Goal: Task Accomplishment & Management: Use online tool/utility

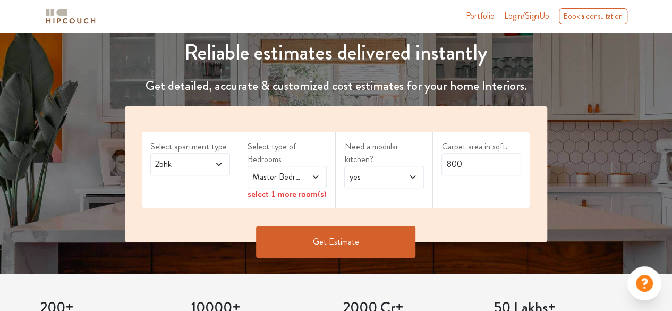
scroll to position [124, 0]
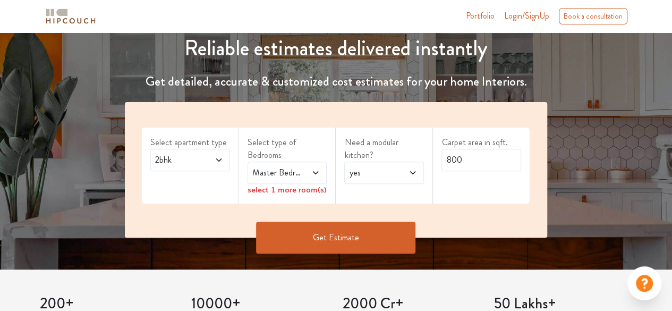
click at [218, 162] on icon at bounding box center [219, 160] width 9 height 9
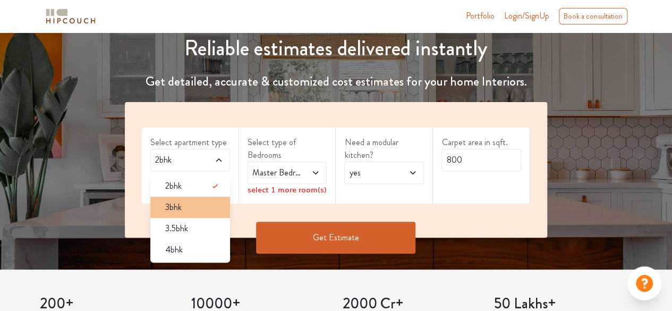
click at [188, 208] on div "3bhk" at bounding box center [193, 207] width 73 height 13
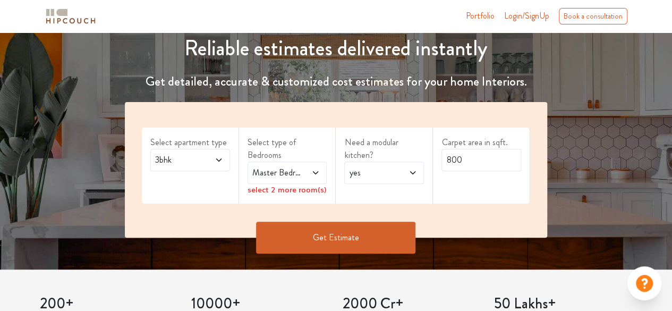
click at [316, 171] on icon at bounding box center [315, 172] width 9 height 9
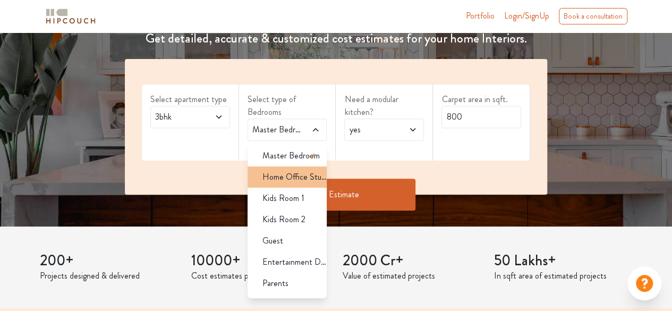
scroll to position [176, 0]
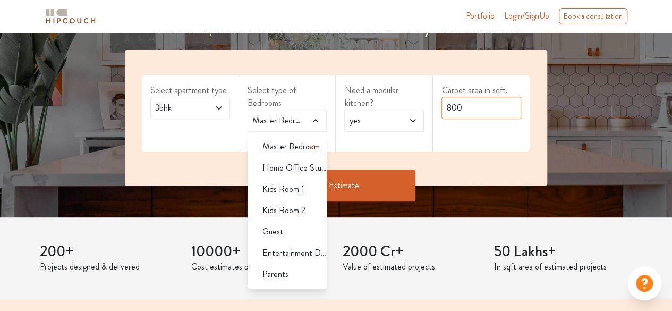
click at [464, 108] on input "800" at bounding box center [482, 108] width 80 height 22
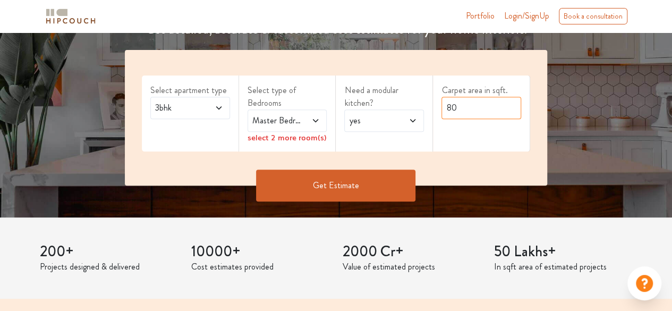
type input "8"
type input "1000"
click at [423, 131] on div "Need a modular kitchen? yes" at bounding box center [384, 113] width 97 height 76
click at [412, 121] on icon at bounding box center [412, 120] width 5 height 3
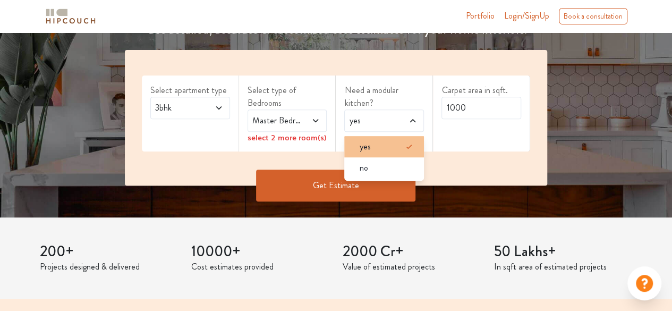
click at [380, 148] on div "yes" at bounding box center [387, 146] width 73 height 13
click at [314, 119] on icon at bounding box center [315, 120] width 5 height 3
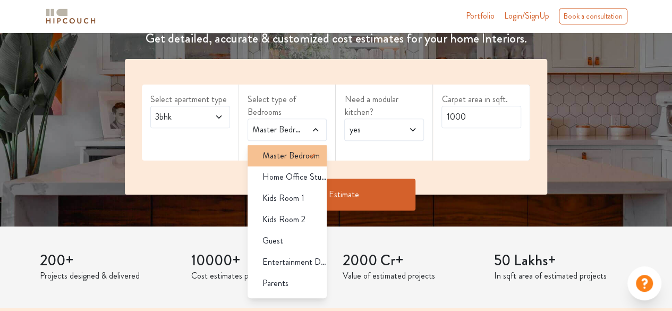
scroll to position [167, 0]
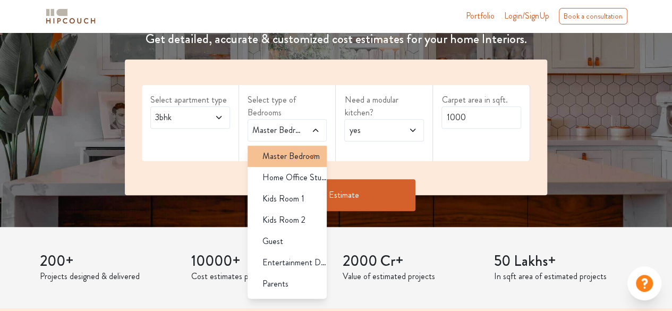
click at [282, 155] on span "Master Bedroom" at bounding box center [291, 156] width 57 height 13
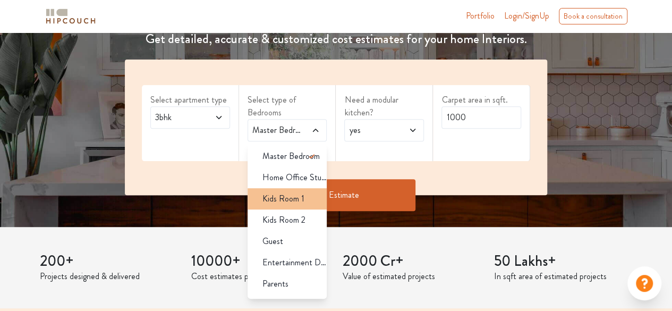
click at [287, 195] on span "Kids Room 1" at bounding box center [284, 198] width 42 height 13
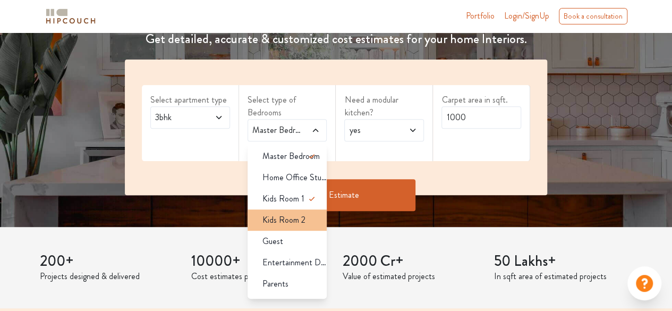
click at [300, 214] on span "Kids Room 2" at bounding box center [284, 220] width 43 height 13
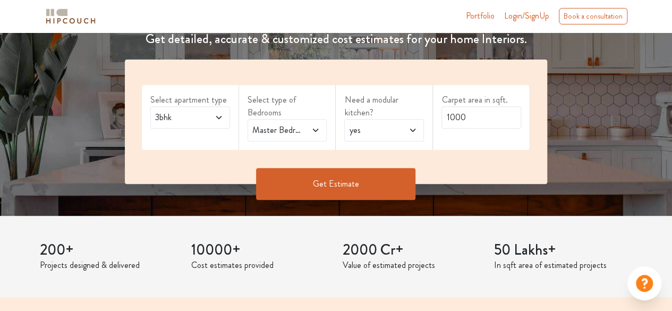
click at [312, 130] on icon at bounding box center [315, 130] width 9 height 9
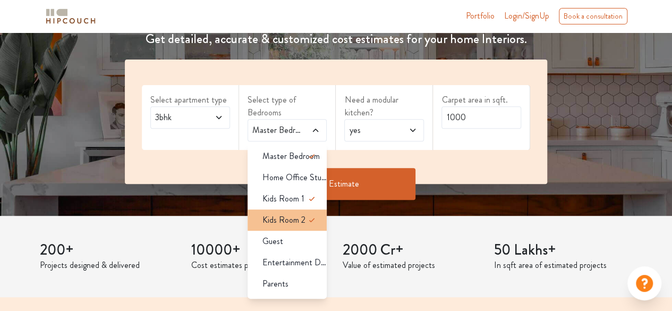
click at [306, 224] on icon at bounding box center [312, 220] width 13 height 13
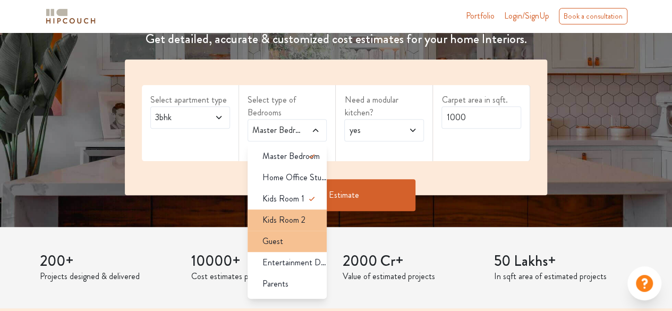
click at [274, 243] on span "Guest" at bounding box center [273, 241] width 21 height 13
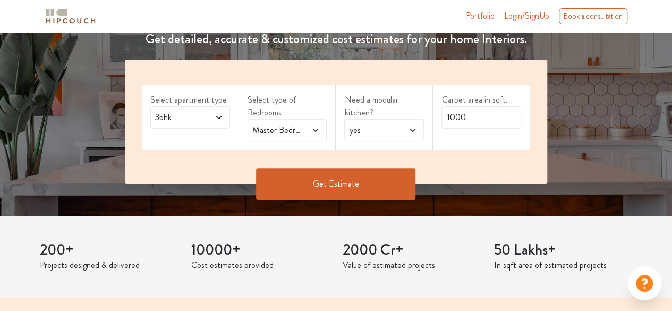
click at [318, 134] on span at bounding box center [312, 130] width 18 height 13
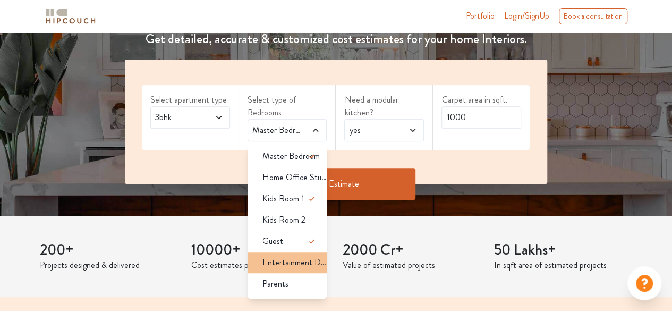
scroll to position [19, 0]
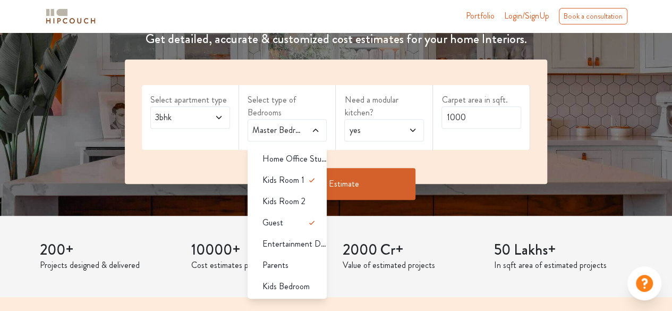
click at [455, 175] on div "Get Estimate" at bounding box center [336, 184] width 435 height 32
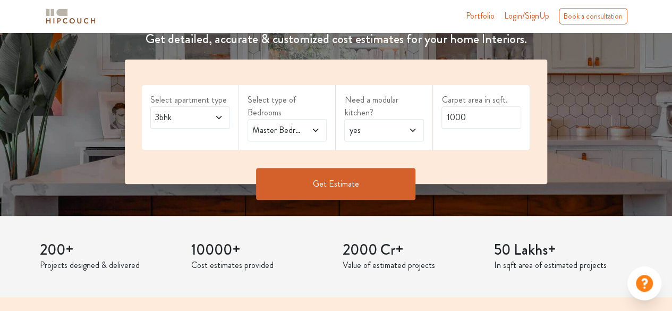
click at [355, 194] on button "Get Estimate" at bounding box center [335, 184] width 159 height 32
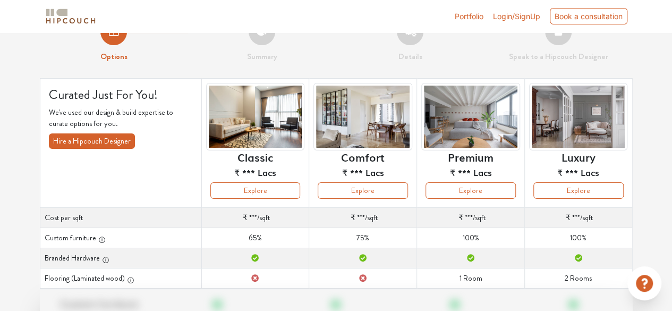
scroll to position [27, 0]
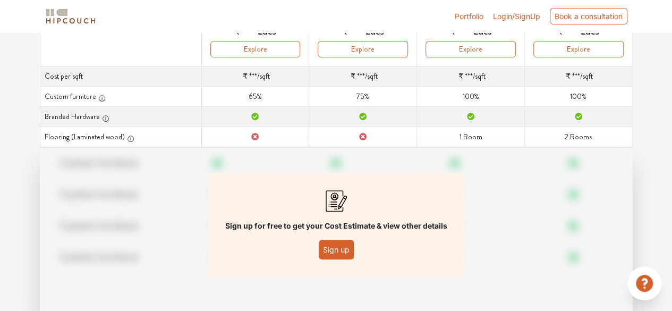
click at [337, 249] on button "Sign up" at bounding box center [336, 250] width 35 height 20
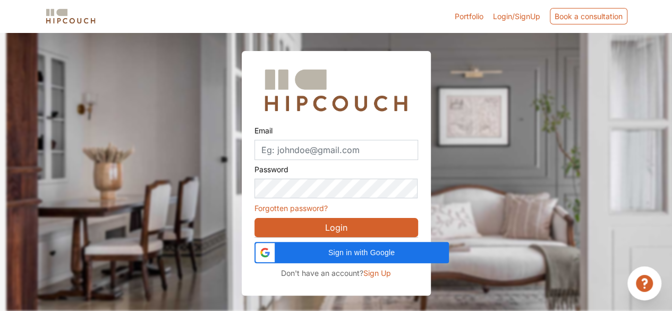
scroll to position [32, 0]
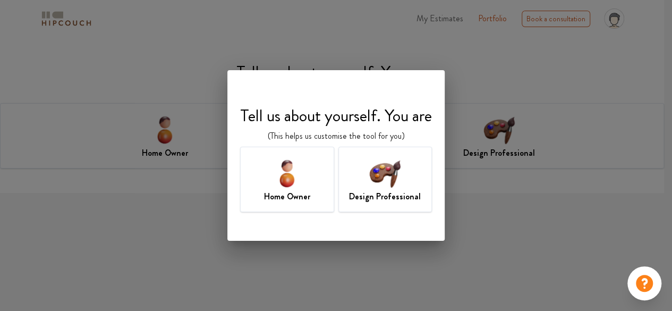
click at [289, 171] on img at bounding box center [287, 173] width 35 height 35
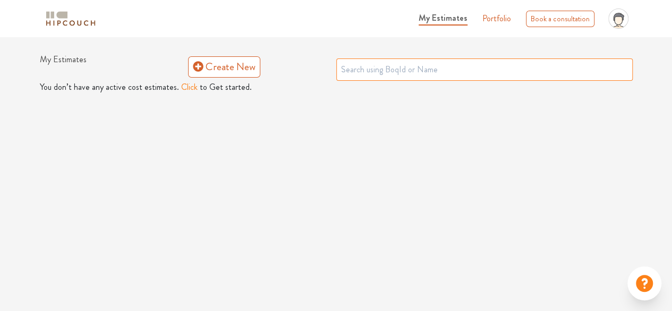
click at [410, 70] on input "text" at bounding box center [484, 69] width 297 height 22
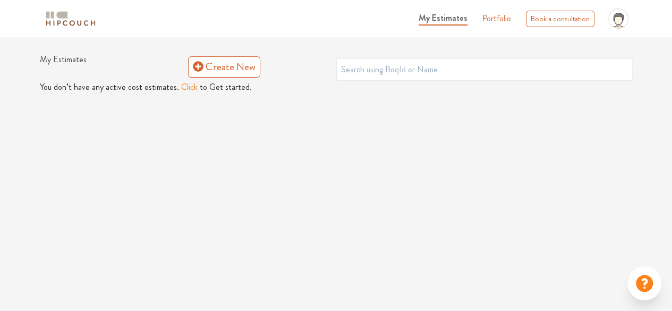
click at [183, 88] on button "Click" at bounding box center [189, 87] width 16 height 13
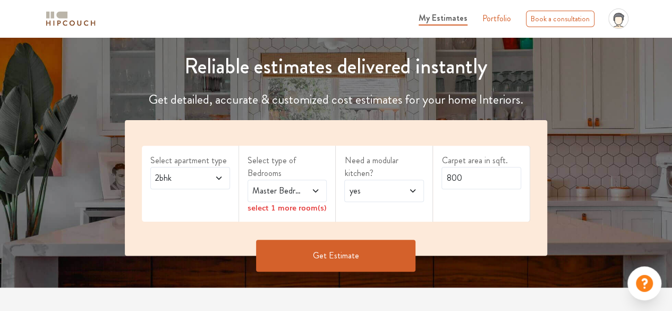
scroll to position [112, 0]
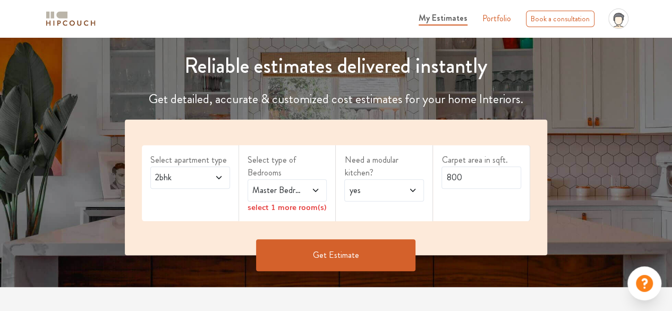
click at [222, 180] on icon at bounding box center [219, 177] width 9 height 9
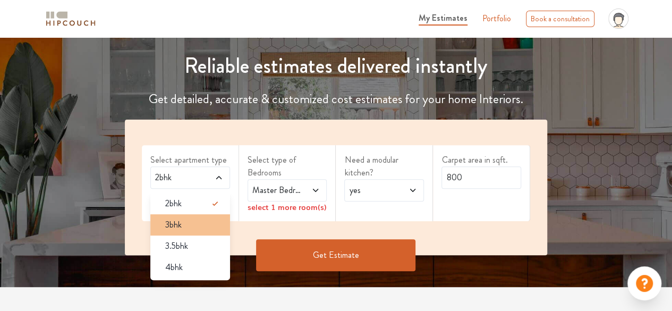
click at [189, 223] on div "3bhk" at bounding box center [193, 224] width 73 height 13
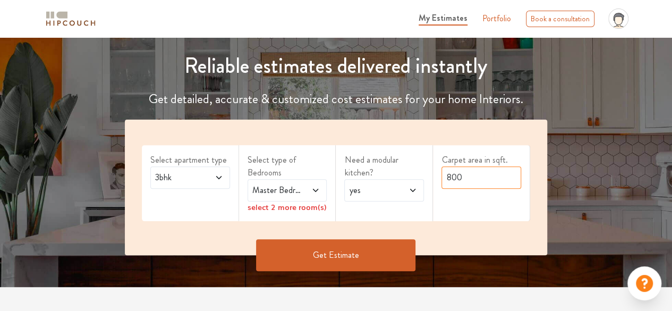
click at [462, 174] on input "800" at bounding box center [482, 177] width 80 height 22
type input "8"
type input "1000"
click at [316, 185] on span at bounding box center [312, 190] width 18 height 13
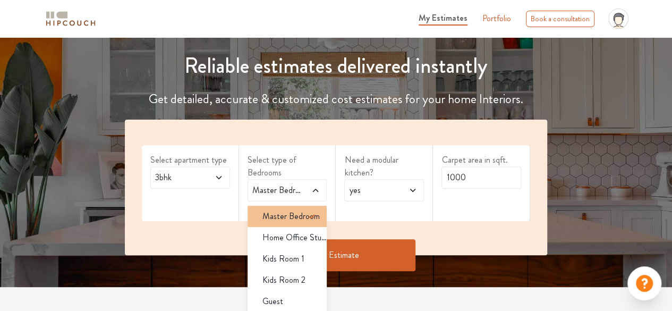
click at [306, 217] on icon at bounding box center [312, 216] width 13 height 13
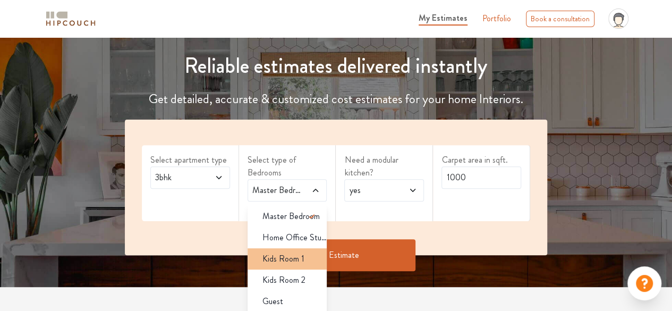
click at [287, 262] on span "Kids Room 1" at bounding box center [284, 258] width 42 height 13
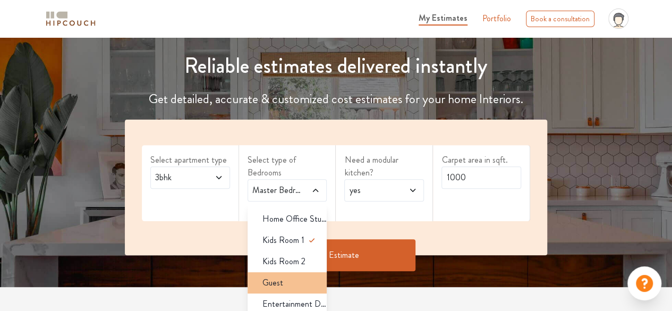
click at [286, 281] on div "Guest" at bounding box center [290, 282] width 73 height 13
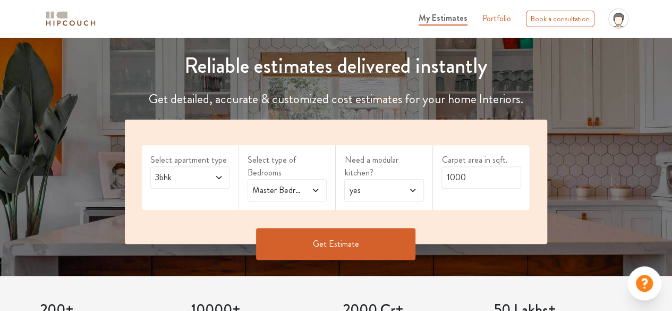
click at [378, 242] on button "Get Estimate" at bounding box center [335, 244] width 159 height 32
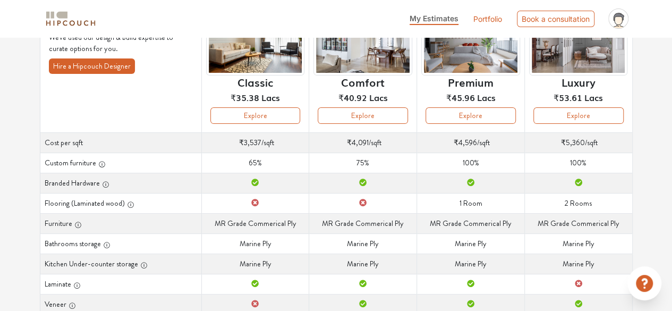
scroll to position [107, 0]
click at [378, 242] on td "Bathrooms storage Marine Ply" at bounding box center [363, 243] width 108 height 20
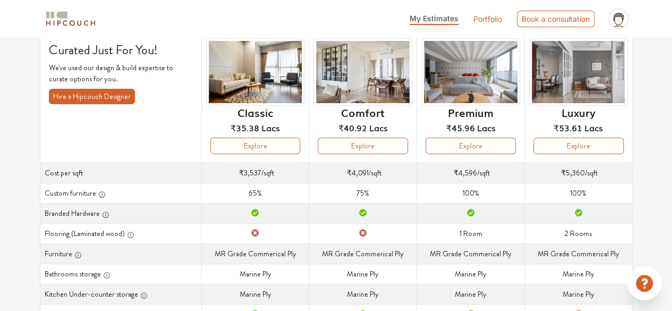
scroll to position [77, 0]
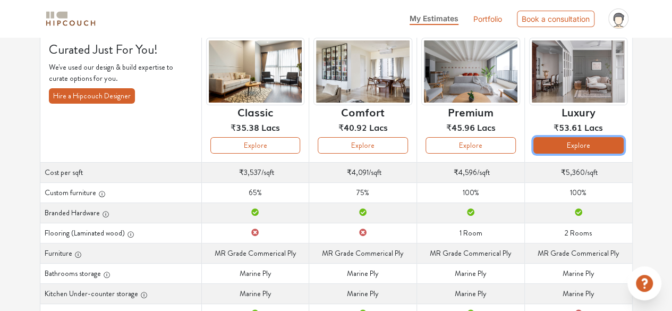
click at [573, 145] on button "Explore" at bounding box center [579, 145] width 90 height 16
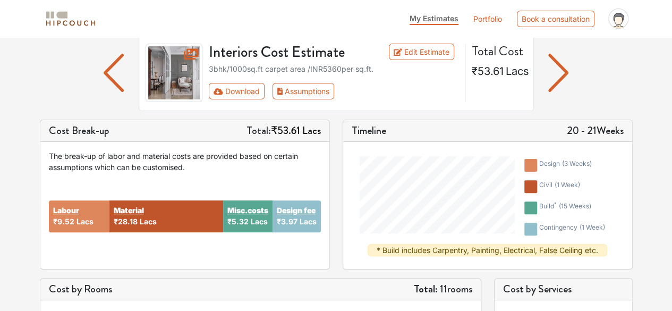
scroll to position [16, 0]
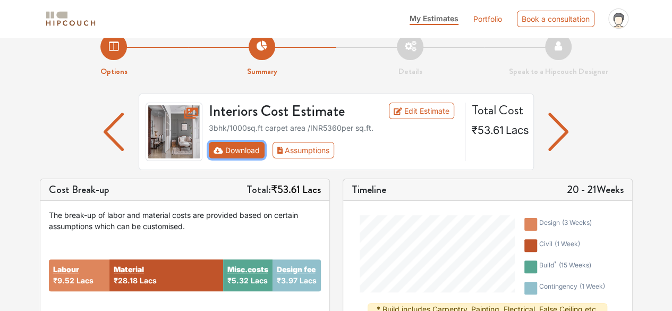
click at [244, 149] on button "Download" at bounding box center [237, 150] width 56 height 16
click at [213, 151] on button "Download" at bounding box center [237, 150] width 56 height 16
click at [560, 131] on img "button" at bounding box center [558, 132] width 21 height 38
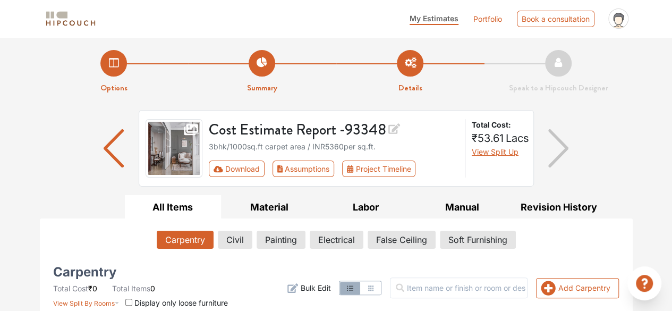
click at [558, 141] on img "button" at bounding box center [558, 148] width 21 height 38
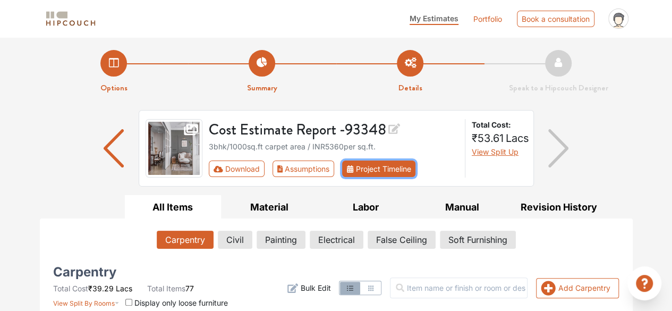
click at [402, 166] on button "Project Timeline" at bounding box center [378, 168] width 73 height 16
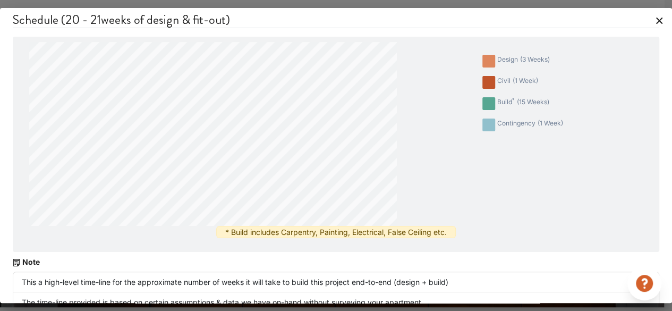
scroll to position [112, 0]
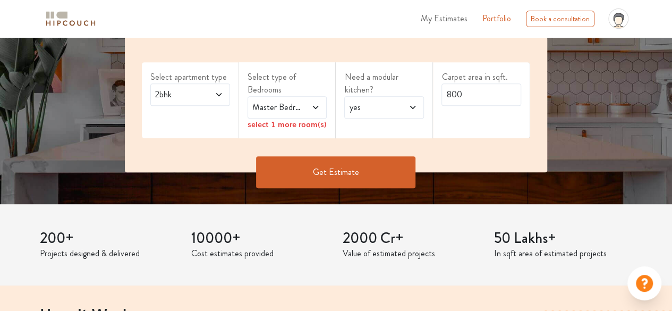
scroll to position [196, 0]
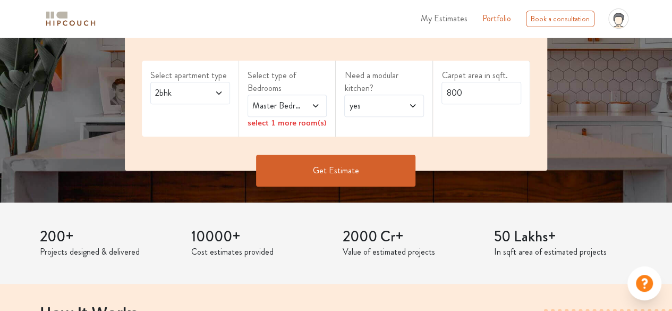
click at [221, 97] on span at bounding box center [215, 93] width 18 height 13
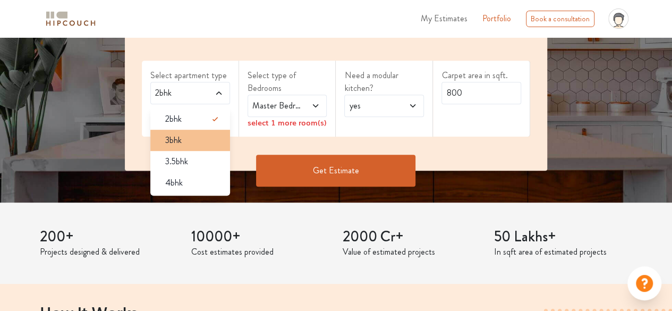
click at [198, 145] on div "3bhk" at bounding box center [193, 140] width 73 height 13
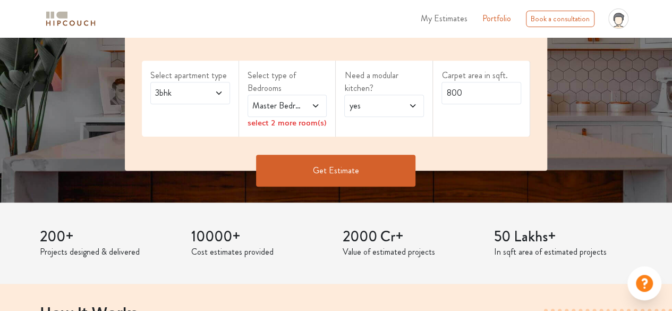
click at [321, 107] on div "Master Bedroom" at bounding box center [288, 106] width 80 height 22
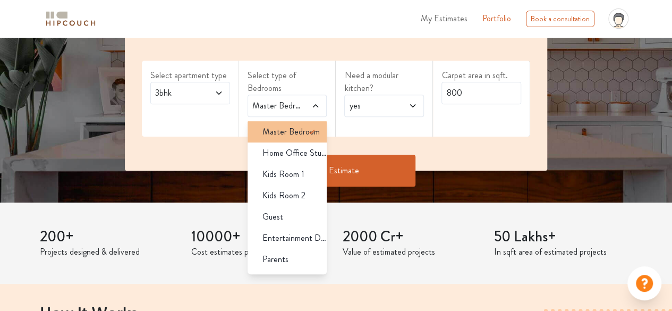
click at [309, 132] on icon at bounding box center [311, 132] width 5 height 4
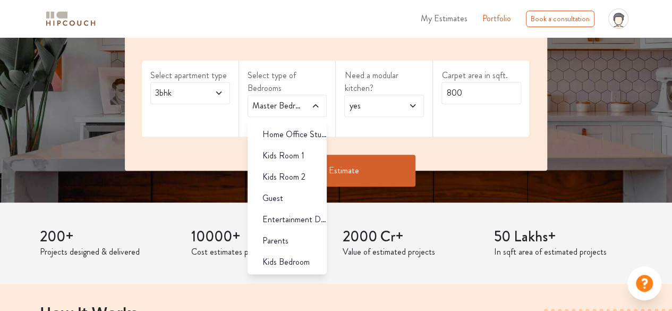
scroll to position [0, 0]
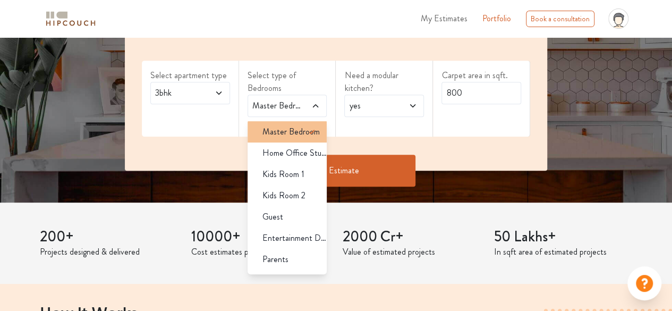
click at [294, 126] on span "Master Bedroom" at bounding box center [291, 131] width 57 height 13
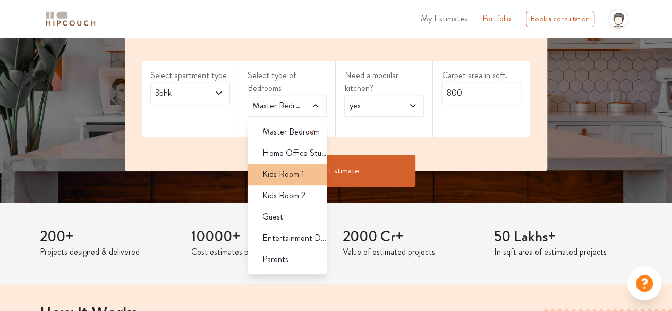
click at [286, 180] on span "Kids Room 1" at bounding box center [284, 174] width 42 height 13
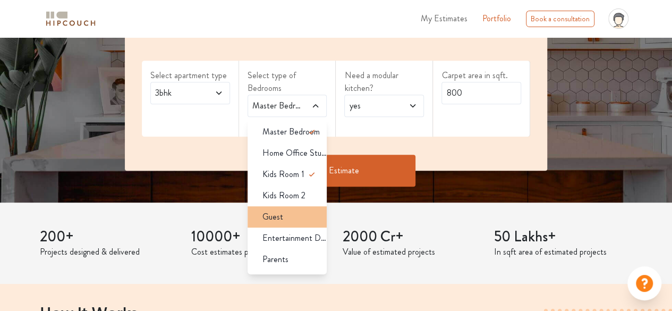
click at [284, 218] on div "Guest" at bounding box center [290, 216] width 73 height 13
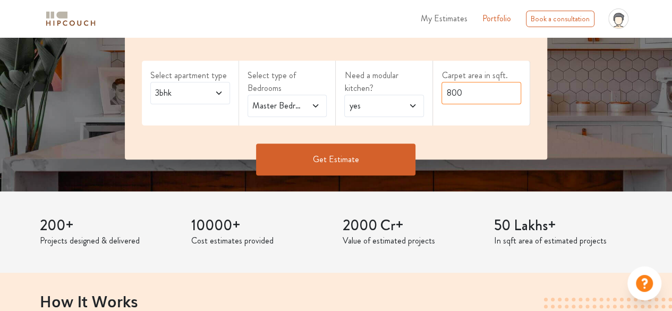
click at [458, 99] on input "800" at bounding box center [482, 93] width 80 height 22
type input "0"
type input "1391"
click at [370, 151] on button "Get Estimate" at bounding box center [335, 159] width 159 height 32
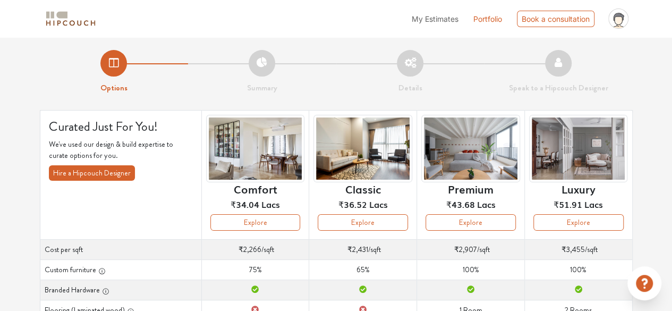
click at [577, 153] on img at bounding box center [578, 148] width 99 height 67
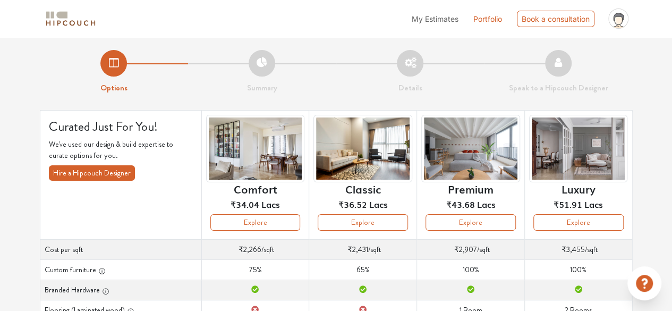
click at [577, 153] on img at bounding box center [578, 148] width 99 height 67
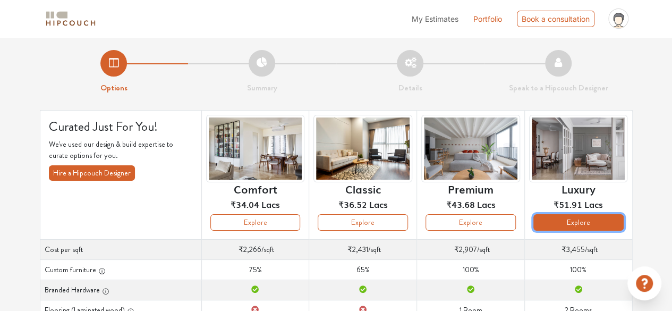
click at [587, 222] on button "Explore" at bounding box center [579, 222] width 90 height 16
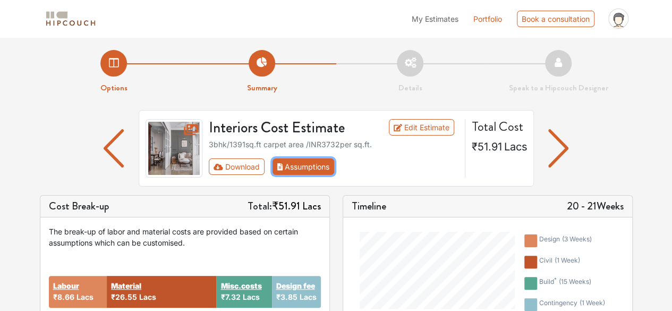
click at [320, 167] on button "Assumptions" at bounding box center [304, 166] width 62 height 16
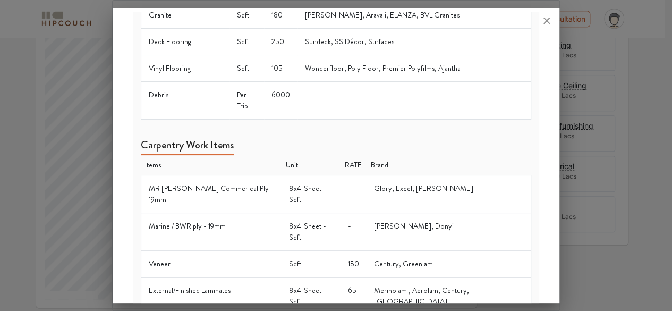
scroll to position [209, 0]
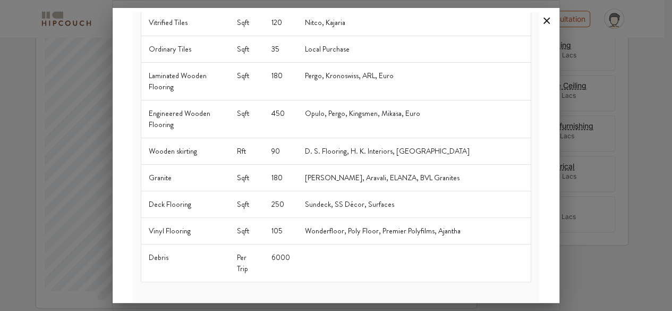
click at [543, 21] on icon at bounding box center [546, 20] width 17 height 17
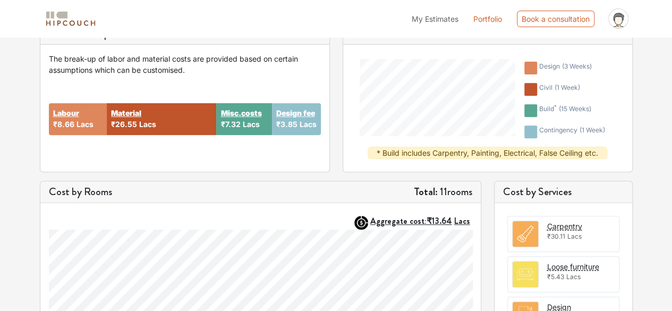
scroll to position [173, 0]
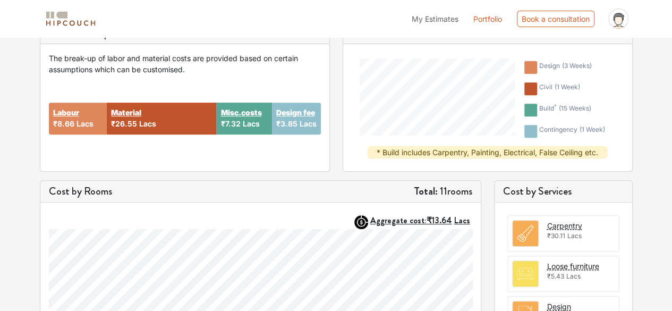
click at [434, 140] on div at bounding box center [433, 97] width 163 height 98
